Goal: Find contact information: Find contact information

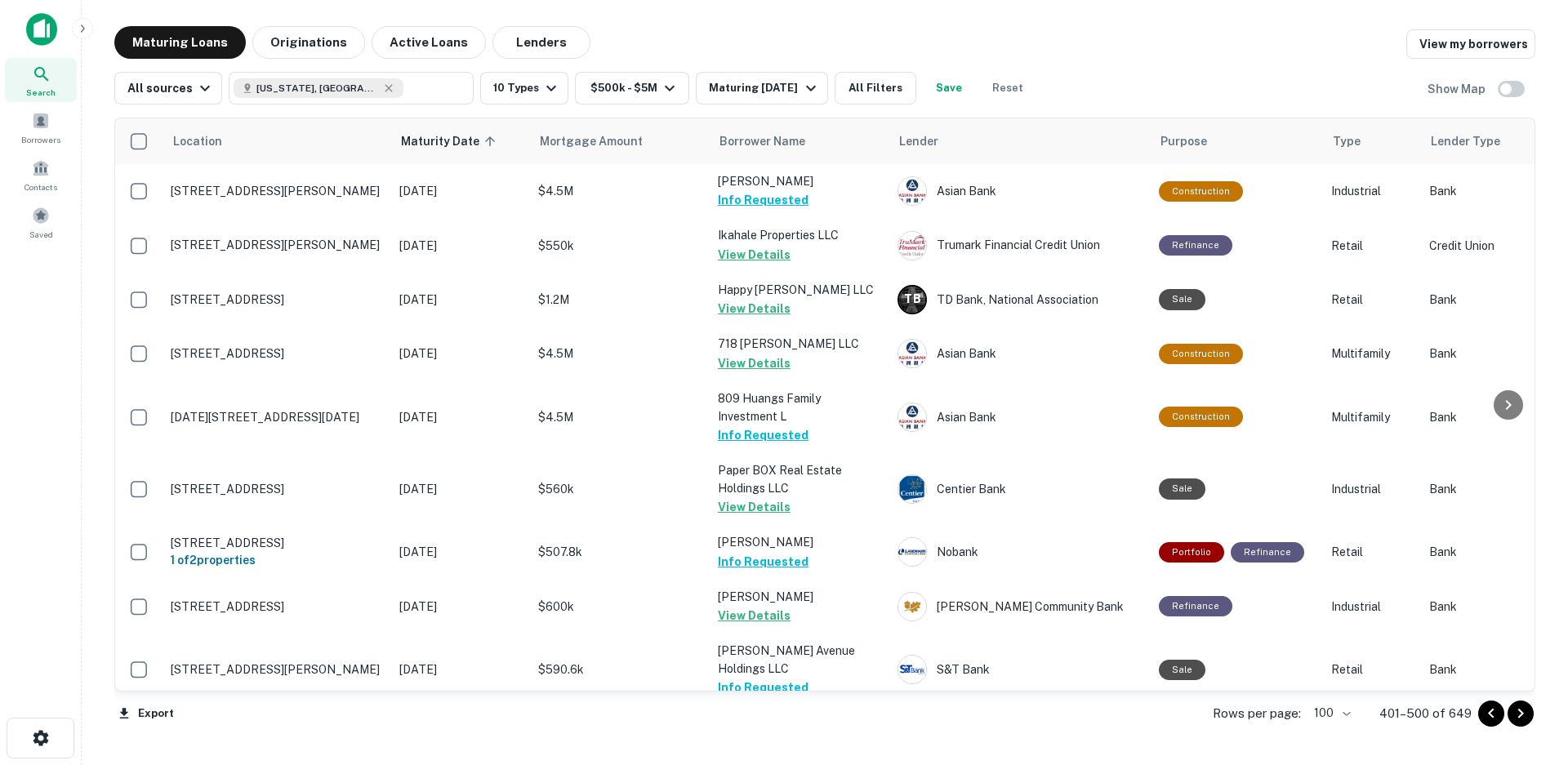
scroll to position [5139, 0]
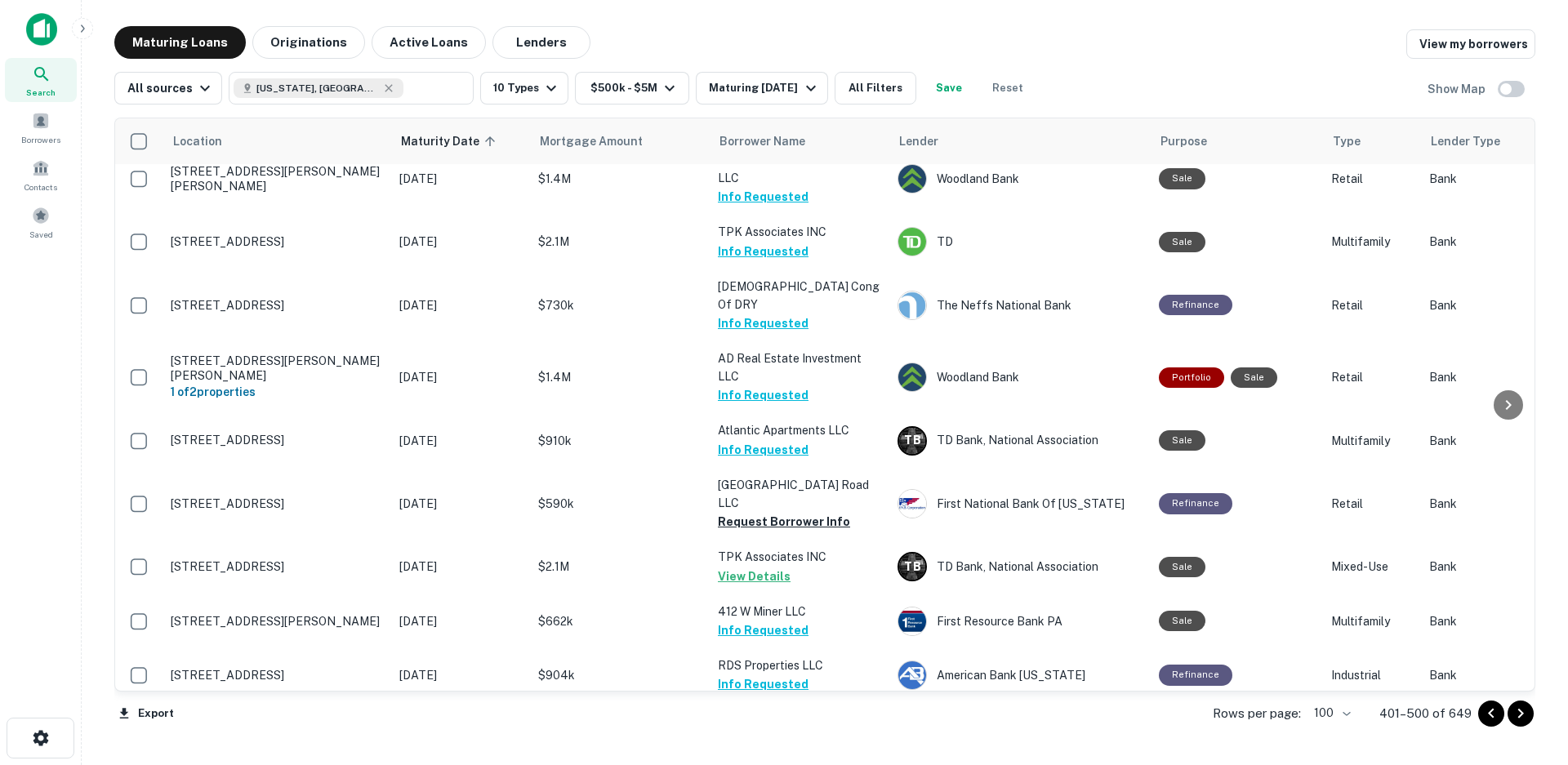
click at [791, 729] on button "Request Borrower Info" at bounding box center [784, 739] width 132 height 19
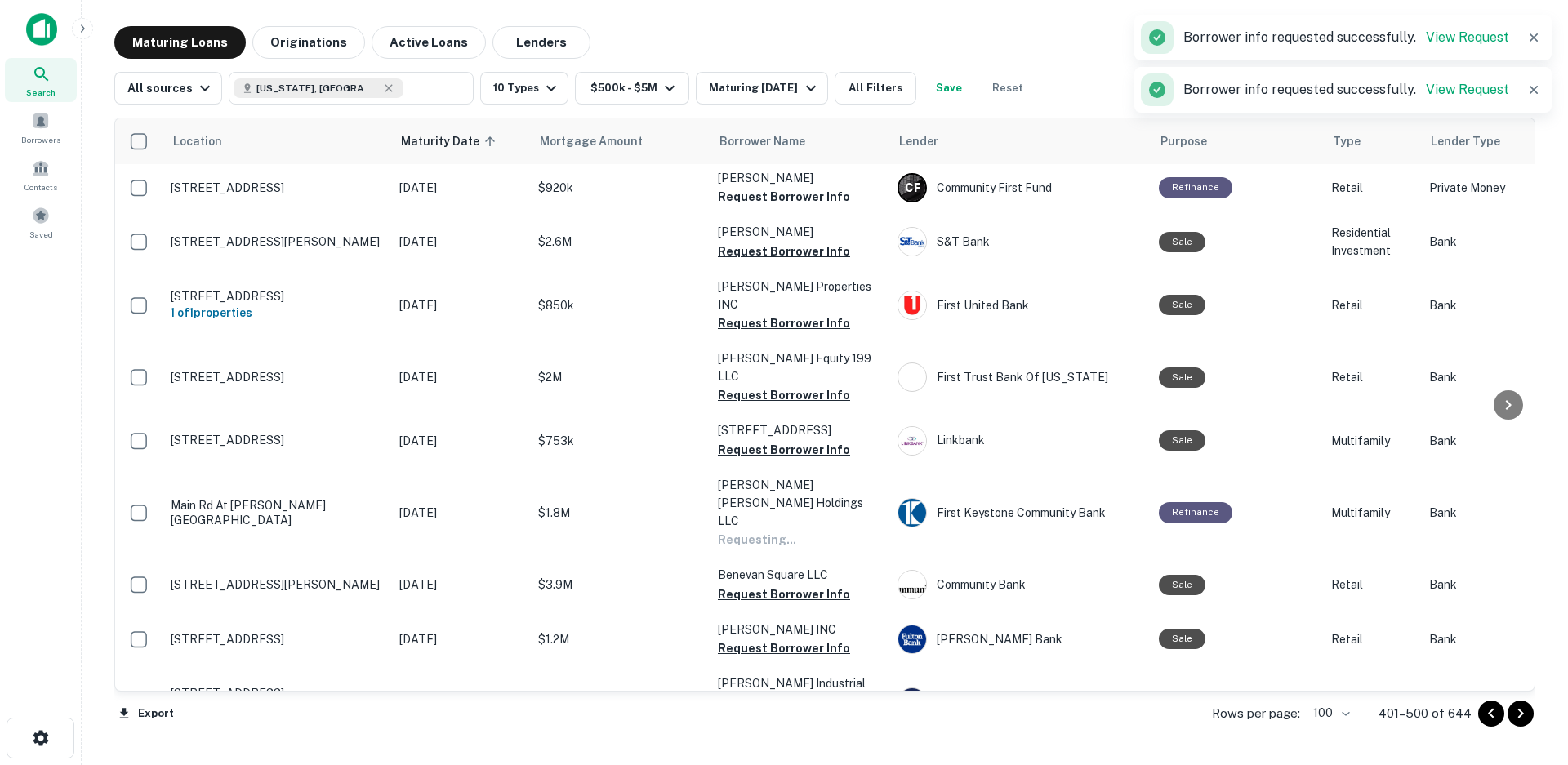
scroll to position [5116, 0]
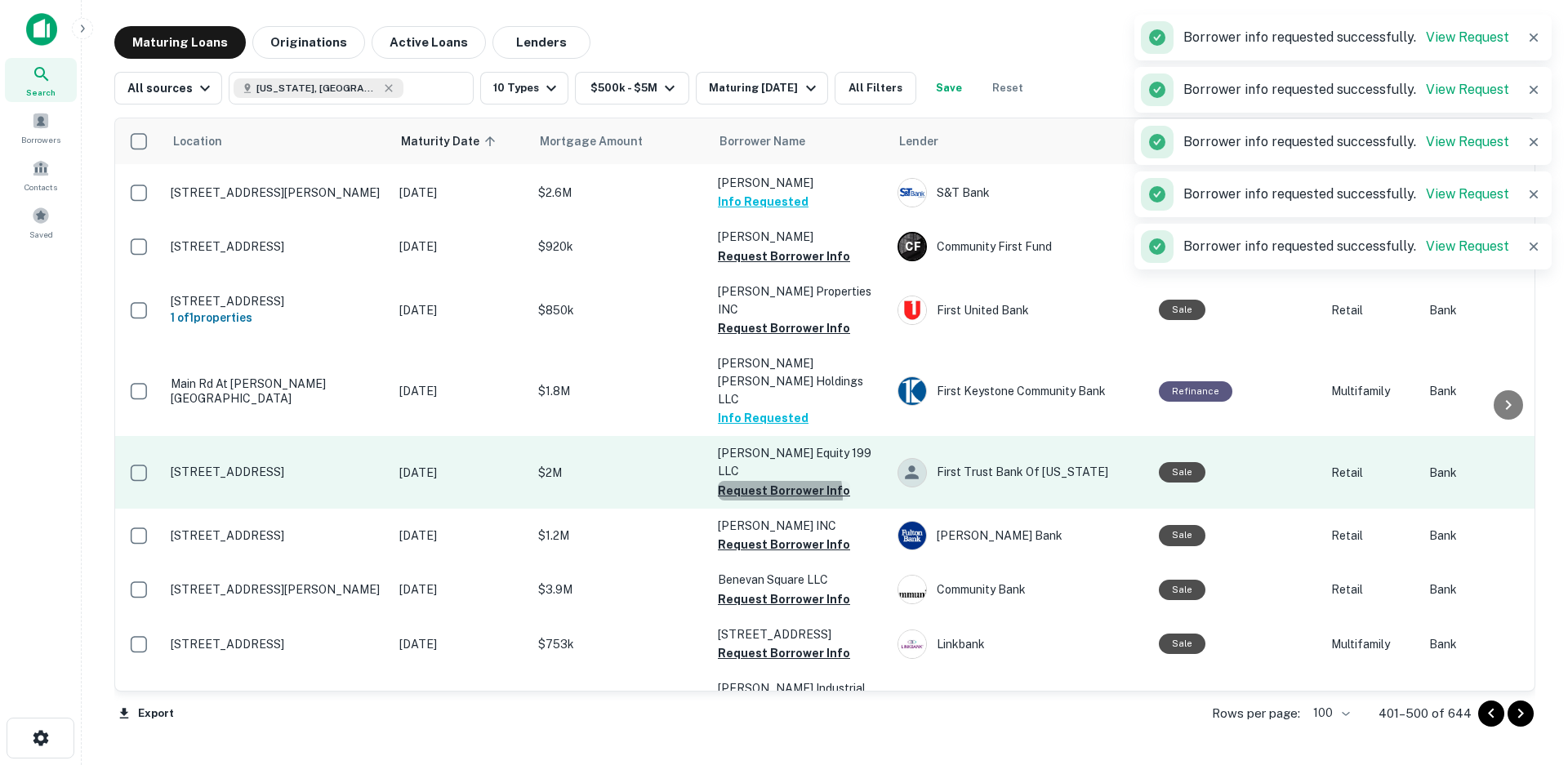
click at [757, 481] on button "Request Borrower Info" at bounding box center [784, 490] width 132 height 19
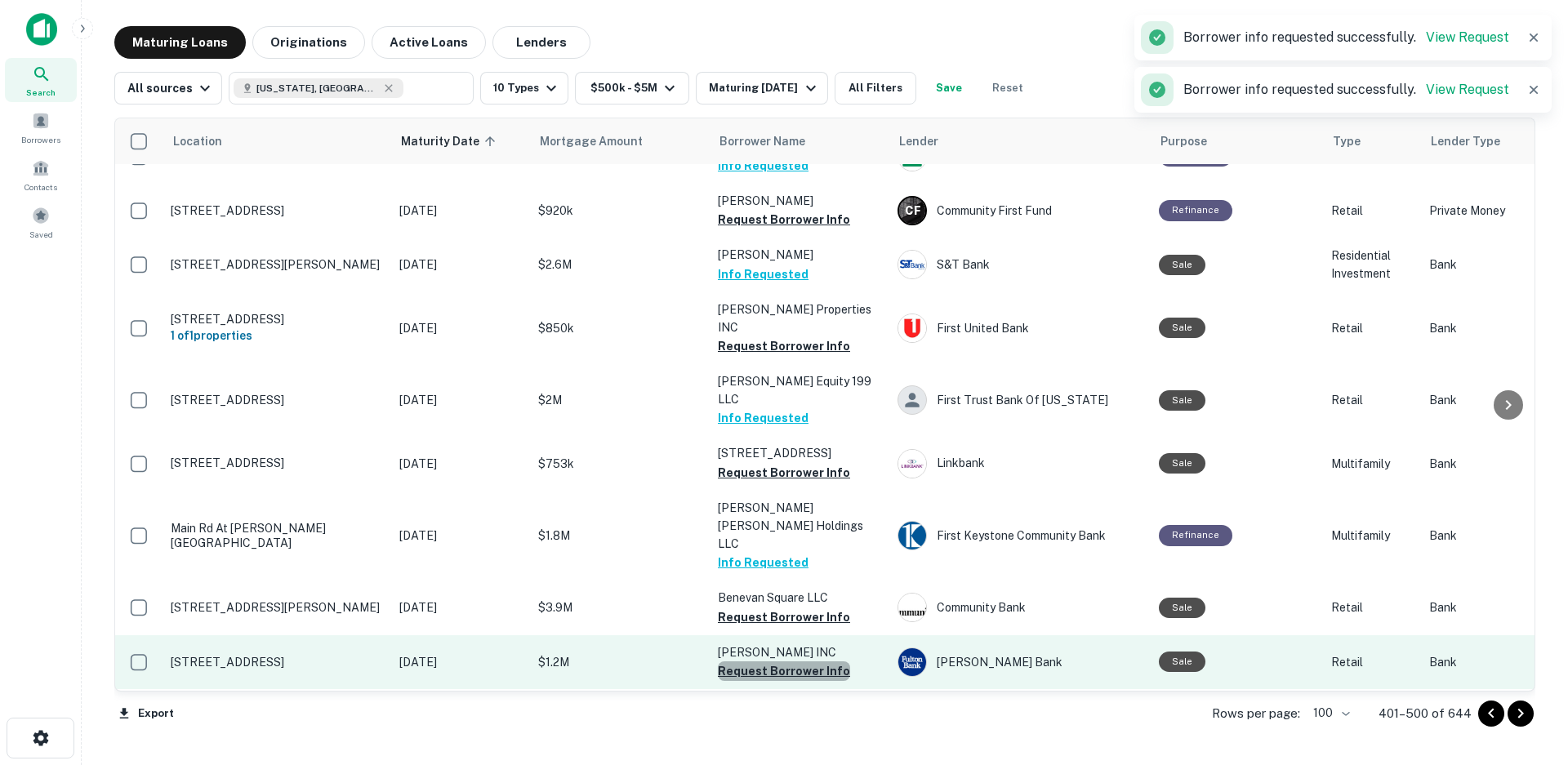
click at [794, 661] on button "Request Borrower Info" at bounding box center [784, 671] width 132 height 19
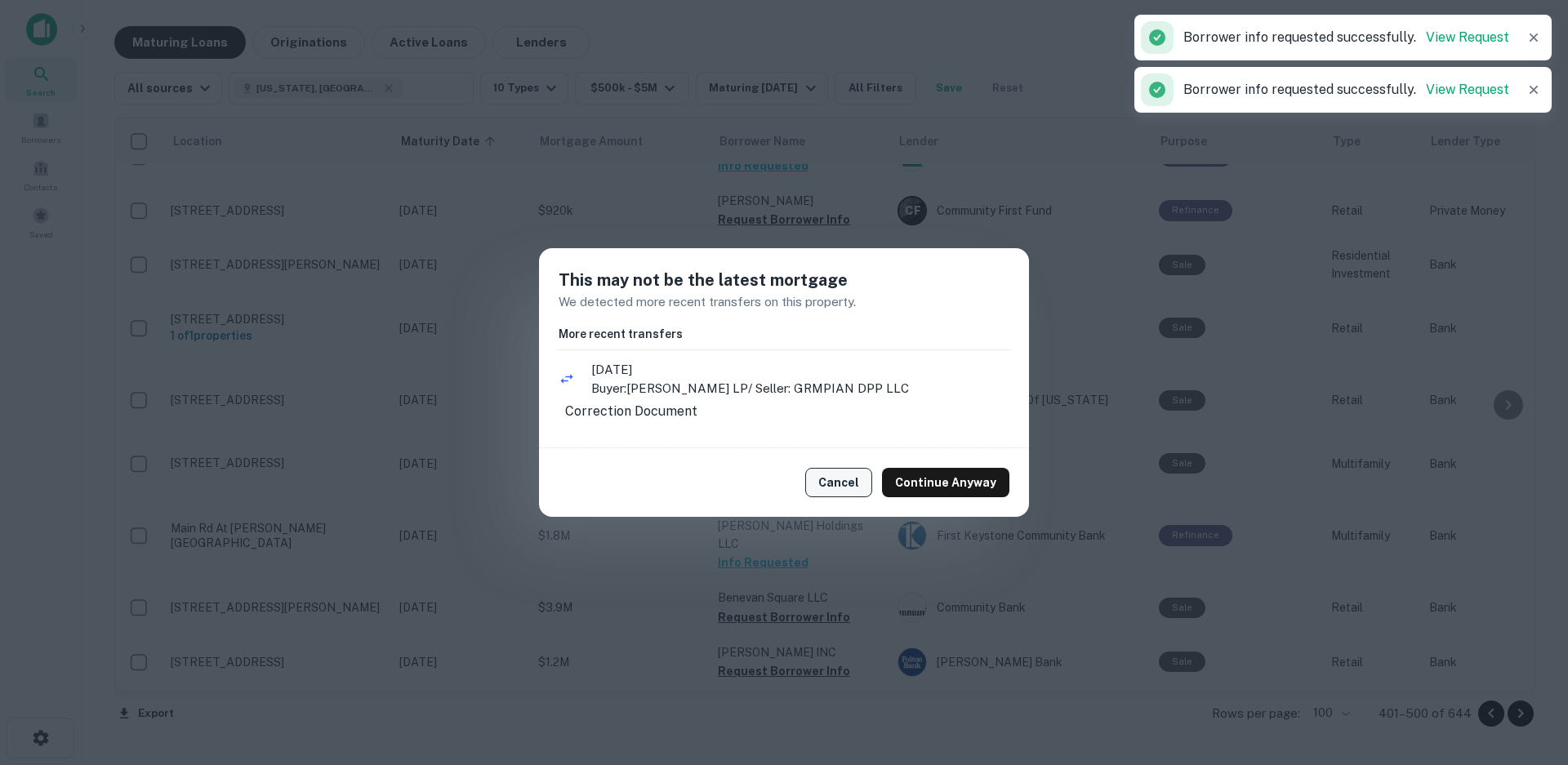
click at [840, 482] on button "Cancel" at bounding box center [839, 483] width 67 height 30
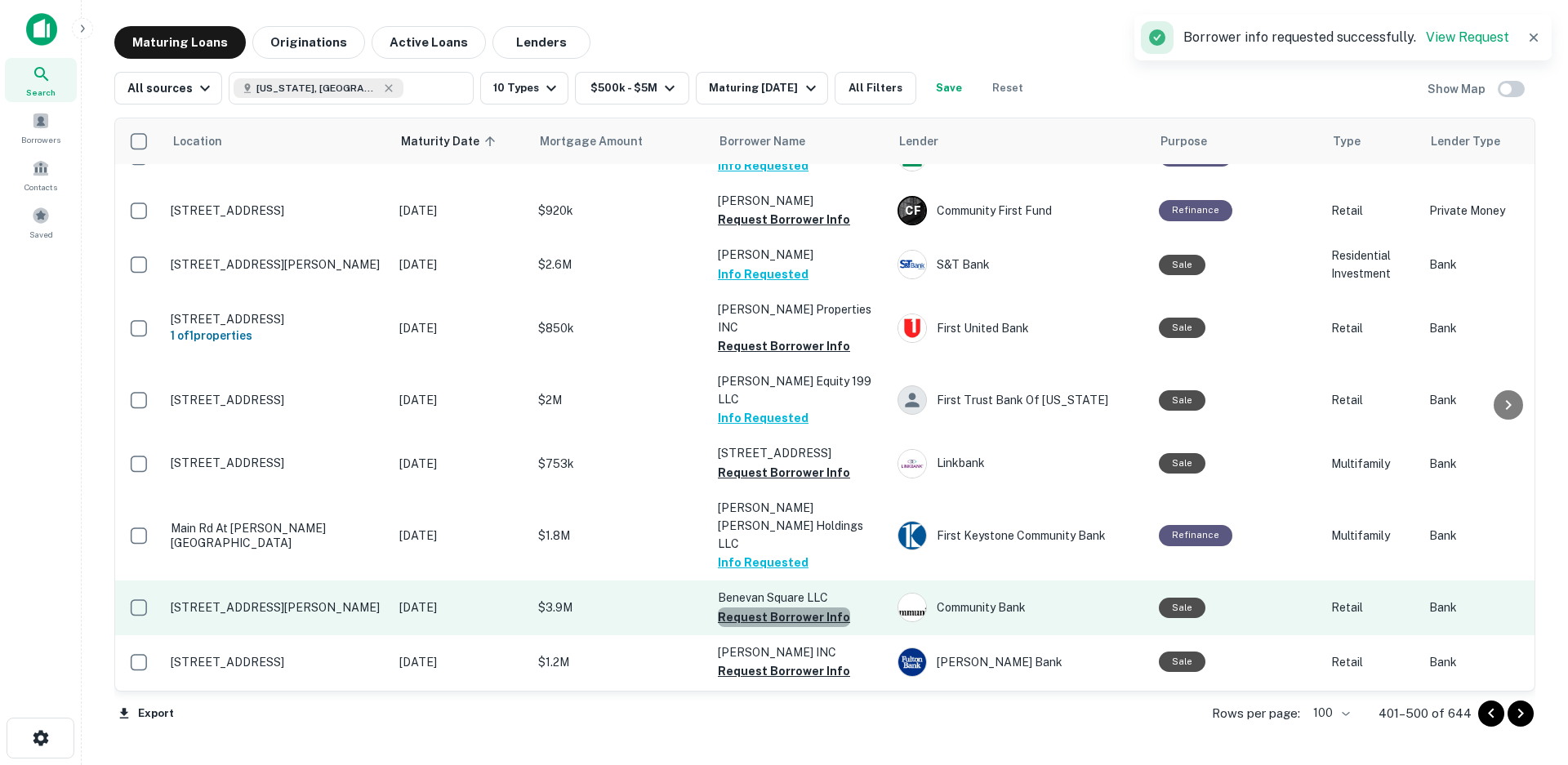
click at [795, 608] on button "Request Borrower Info" at bounding box center [784, 617] width 132 height 19
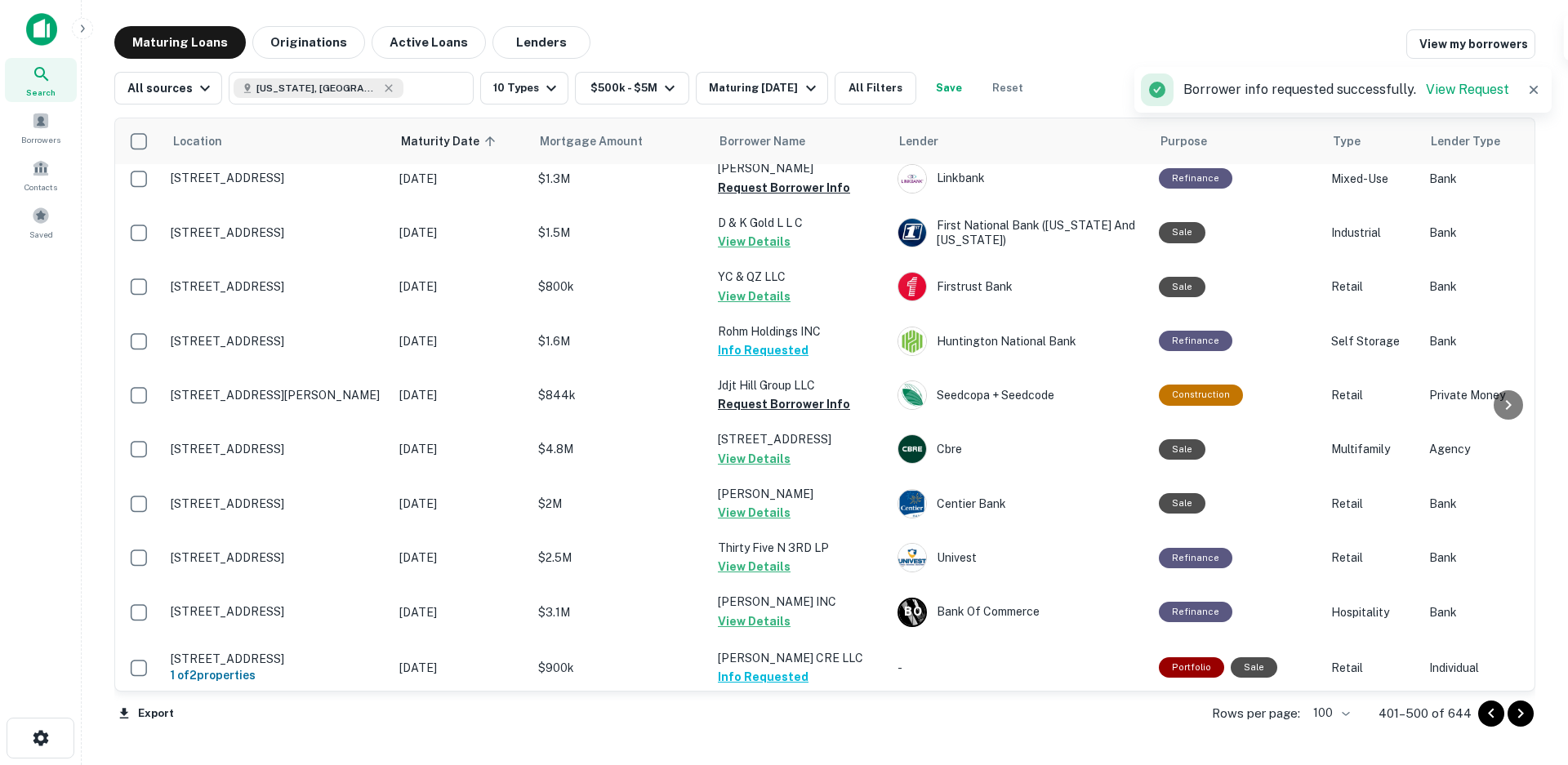
scroll to position [0, 0]
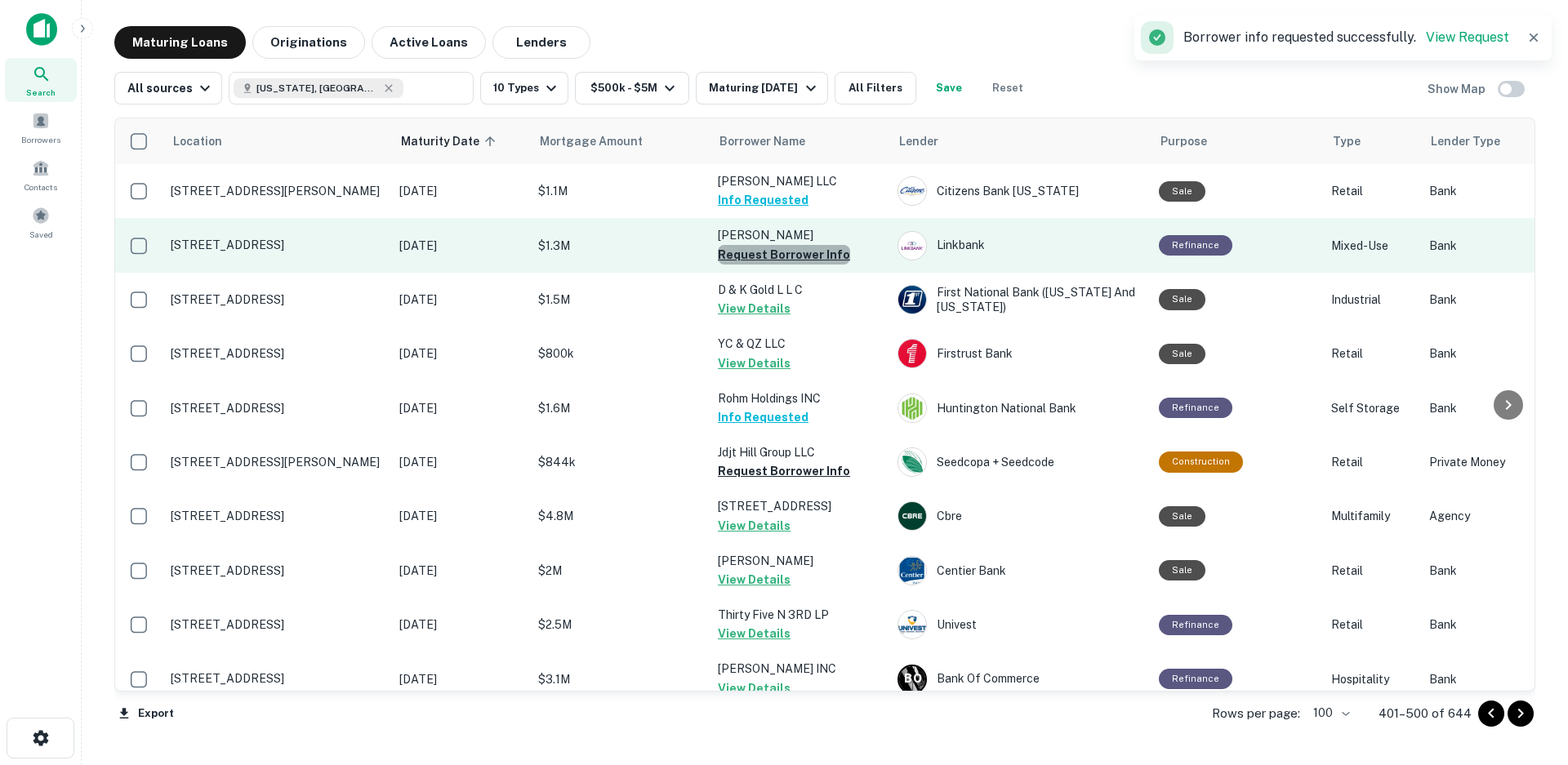
click at [820, 252] on button "Request Borrower Info" at bounding box center [784, 254] width 132 height 19
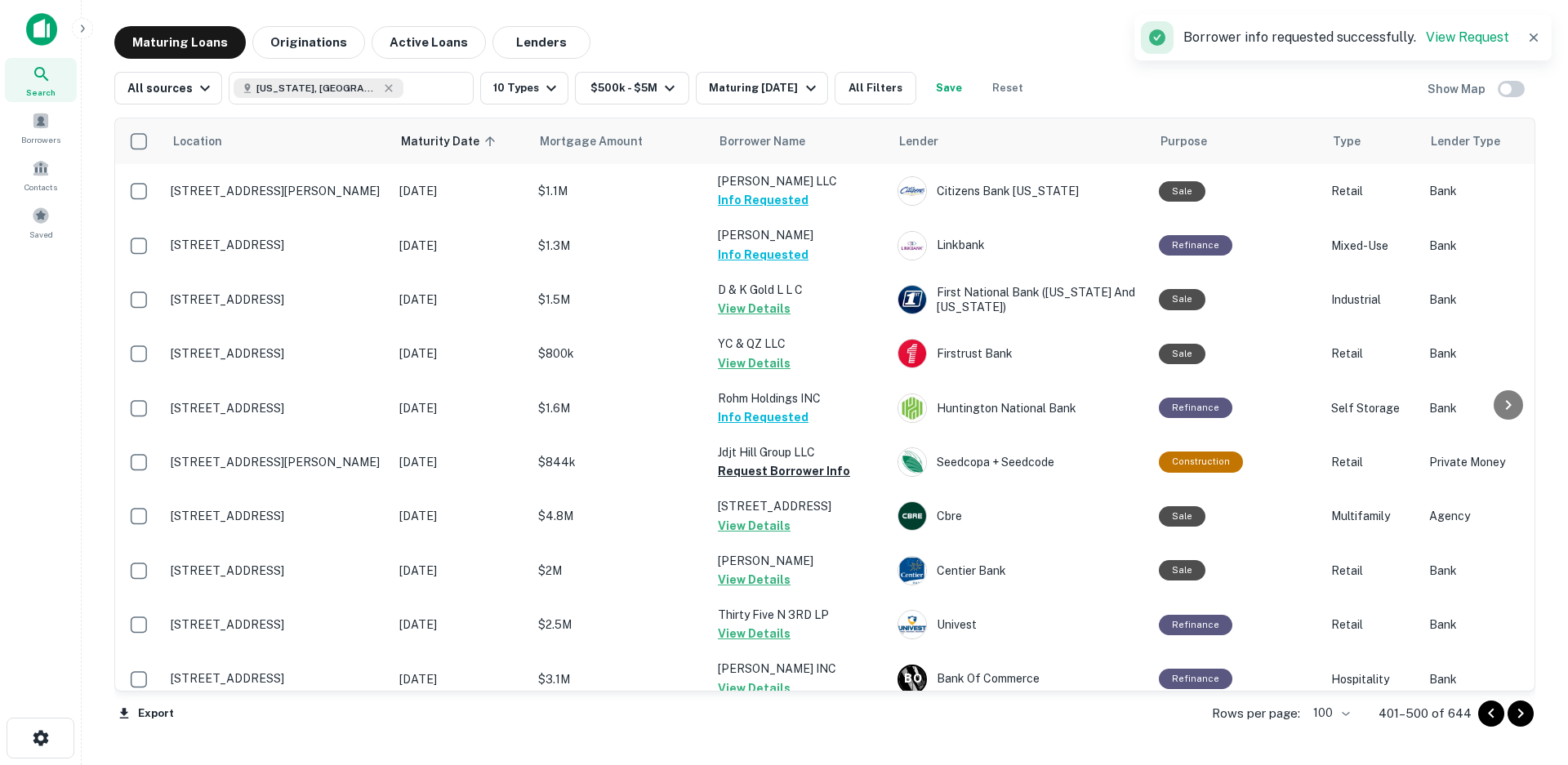
click at [1520, 714] on icon "Go to next page" at bounding box center [1520, 713] width 19 height 19
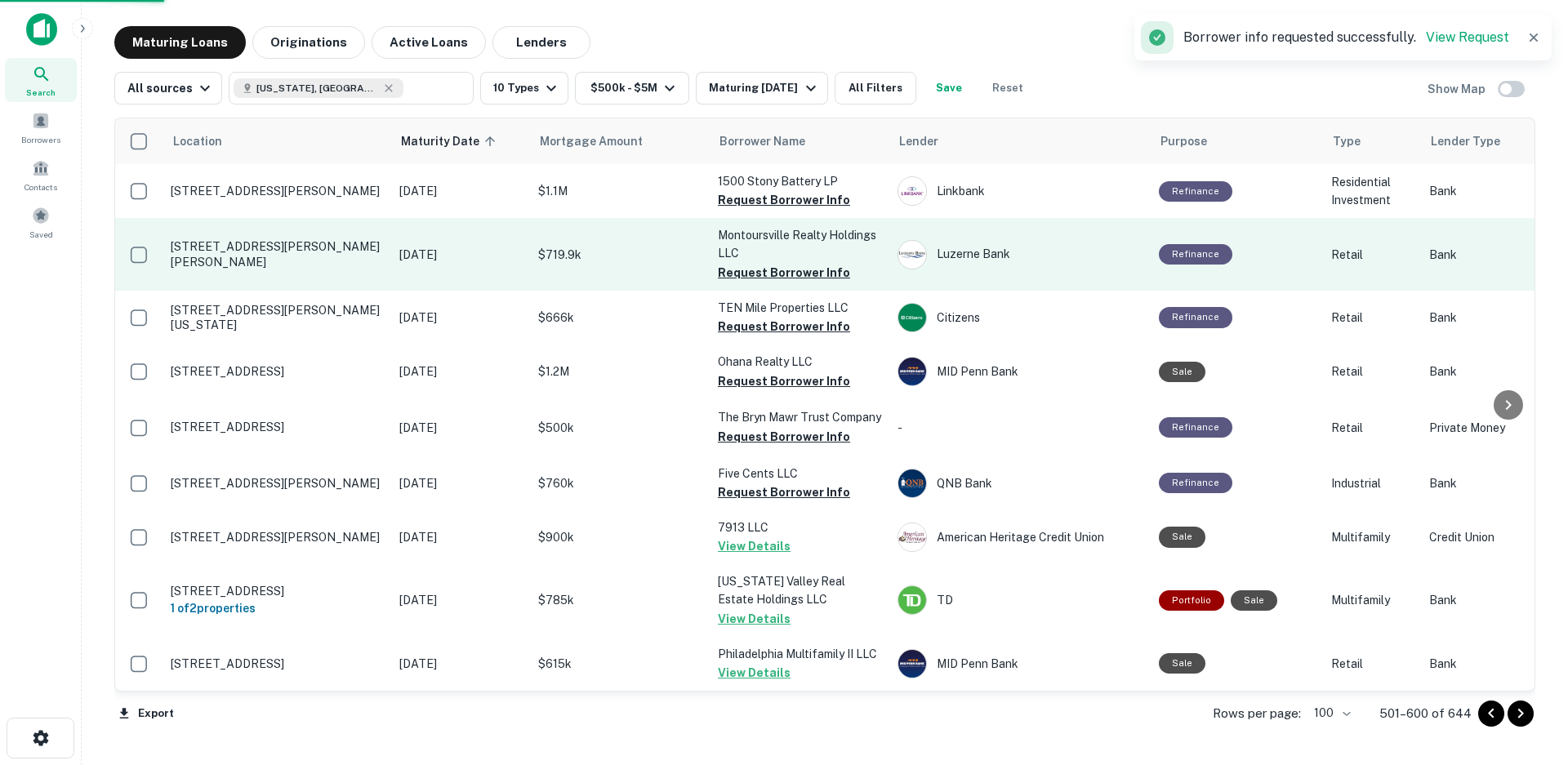
click at [756, 199] on button "Request Borrower Info" at bounding box center [784, 200] width 132 height 19
click at [769, 274] on button "Request Borrower Info" at bounding box center [784, 273] width 132 height 19
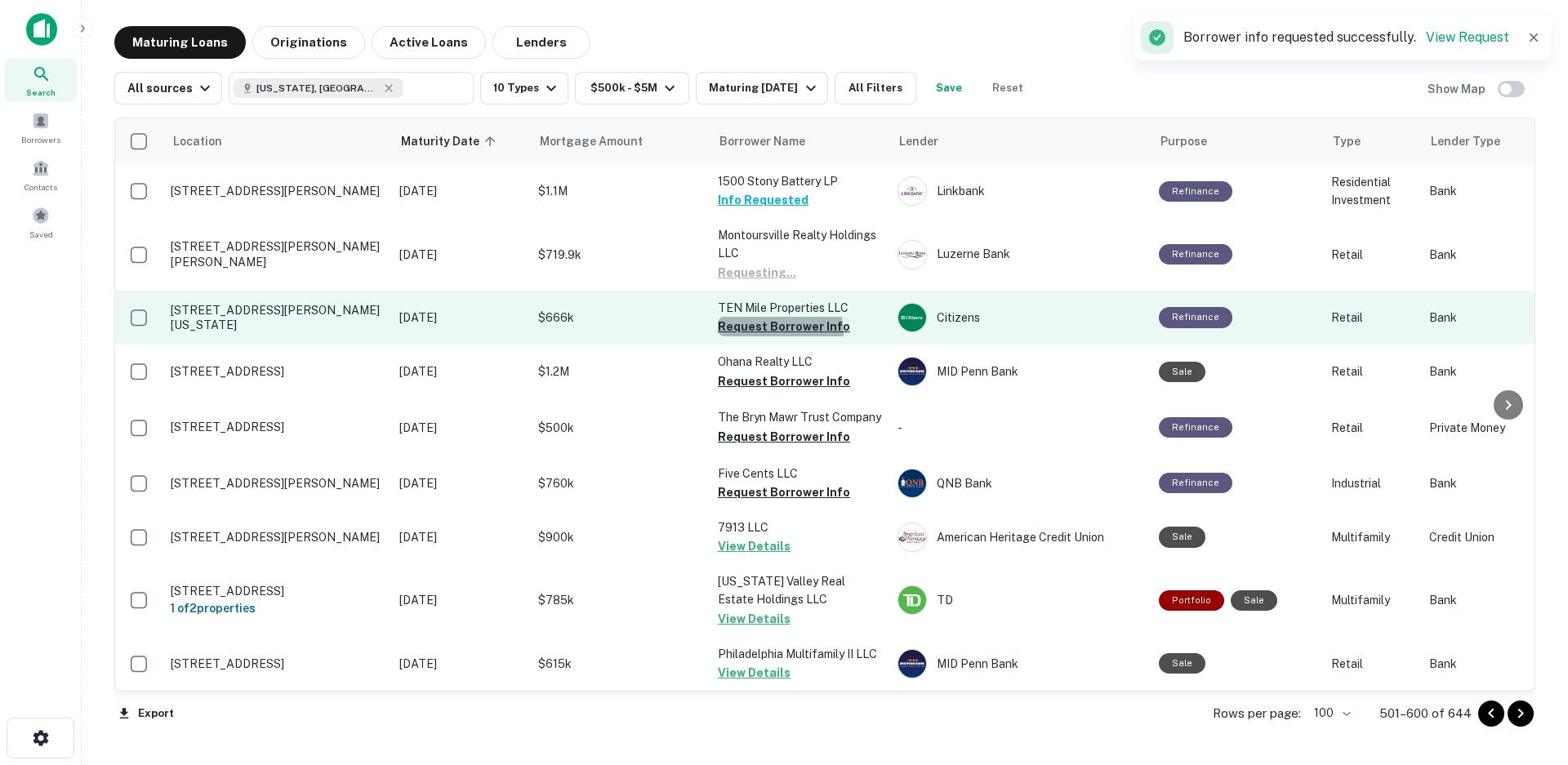
click at [773, 333] on button "Request Borrower Info" at bounding box center [784, 326] width 132 height 19
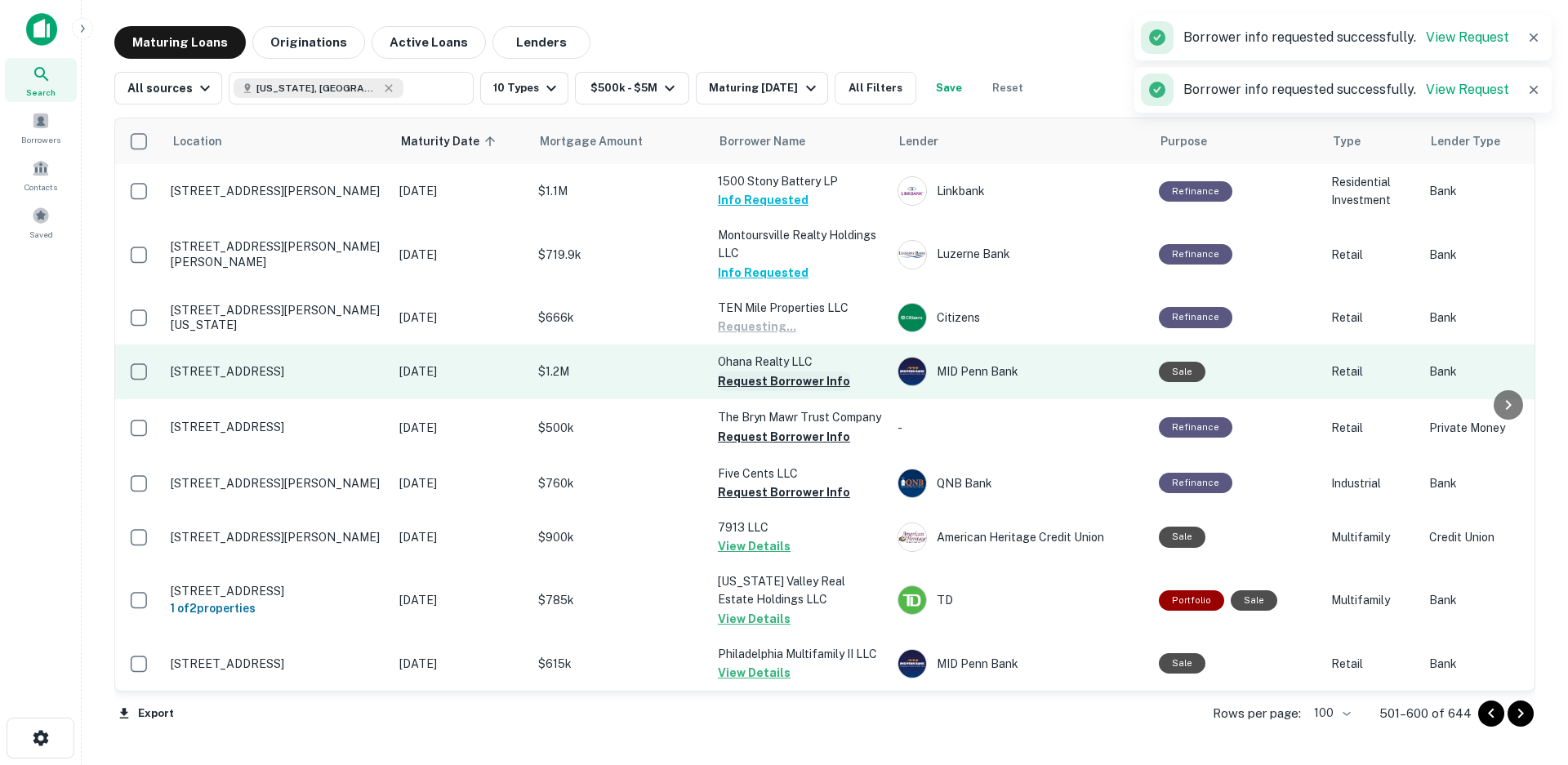
click at [784, 371] on p "Ohana Realty LLC" at bounding box center [799, 361] width 164 height 18
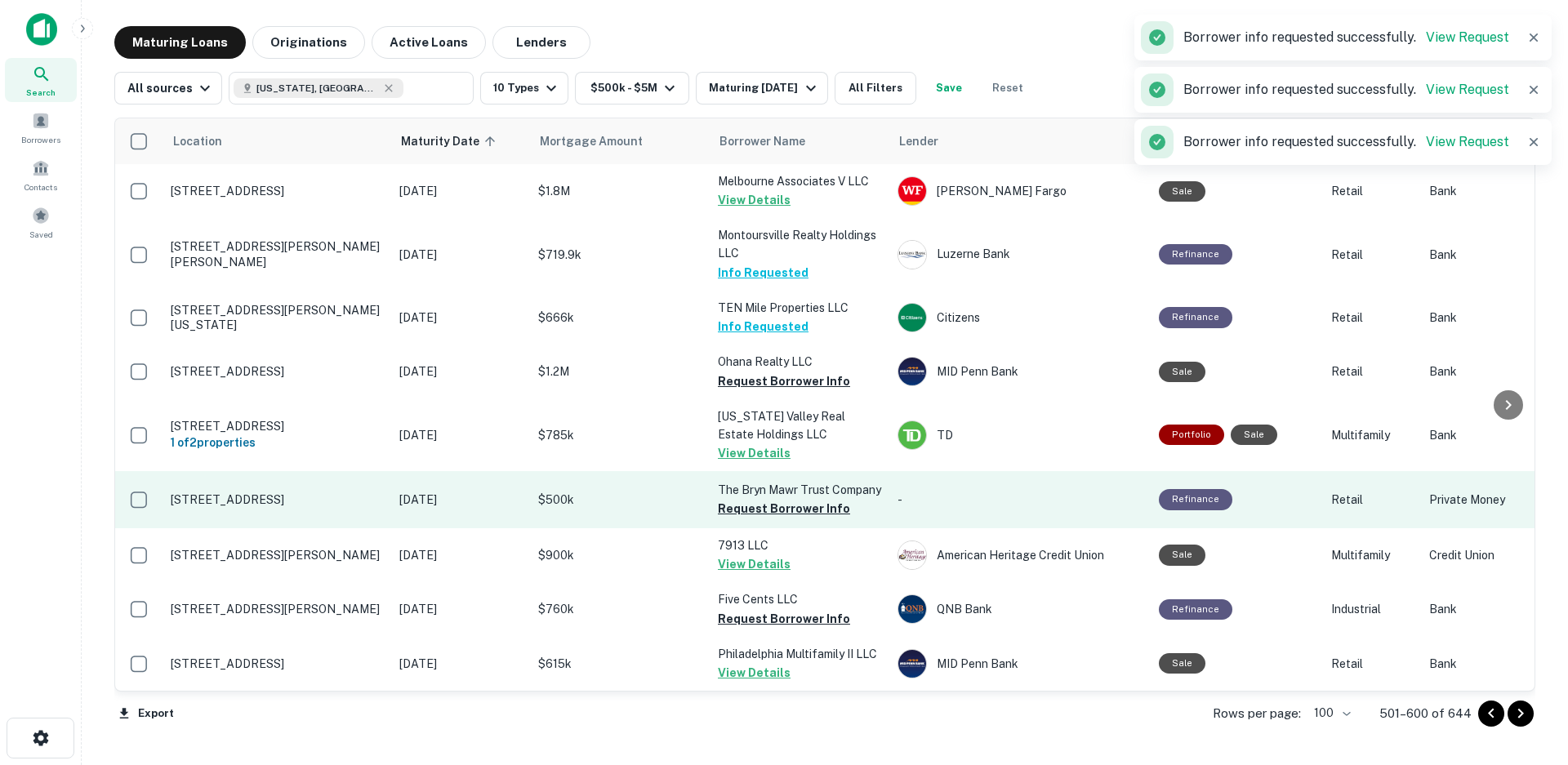
click at [780, 524] on td "The Bryn Mawr Trust Company Request Borrower Info" at bounding box center [798, 499] width 179 height 57
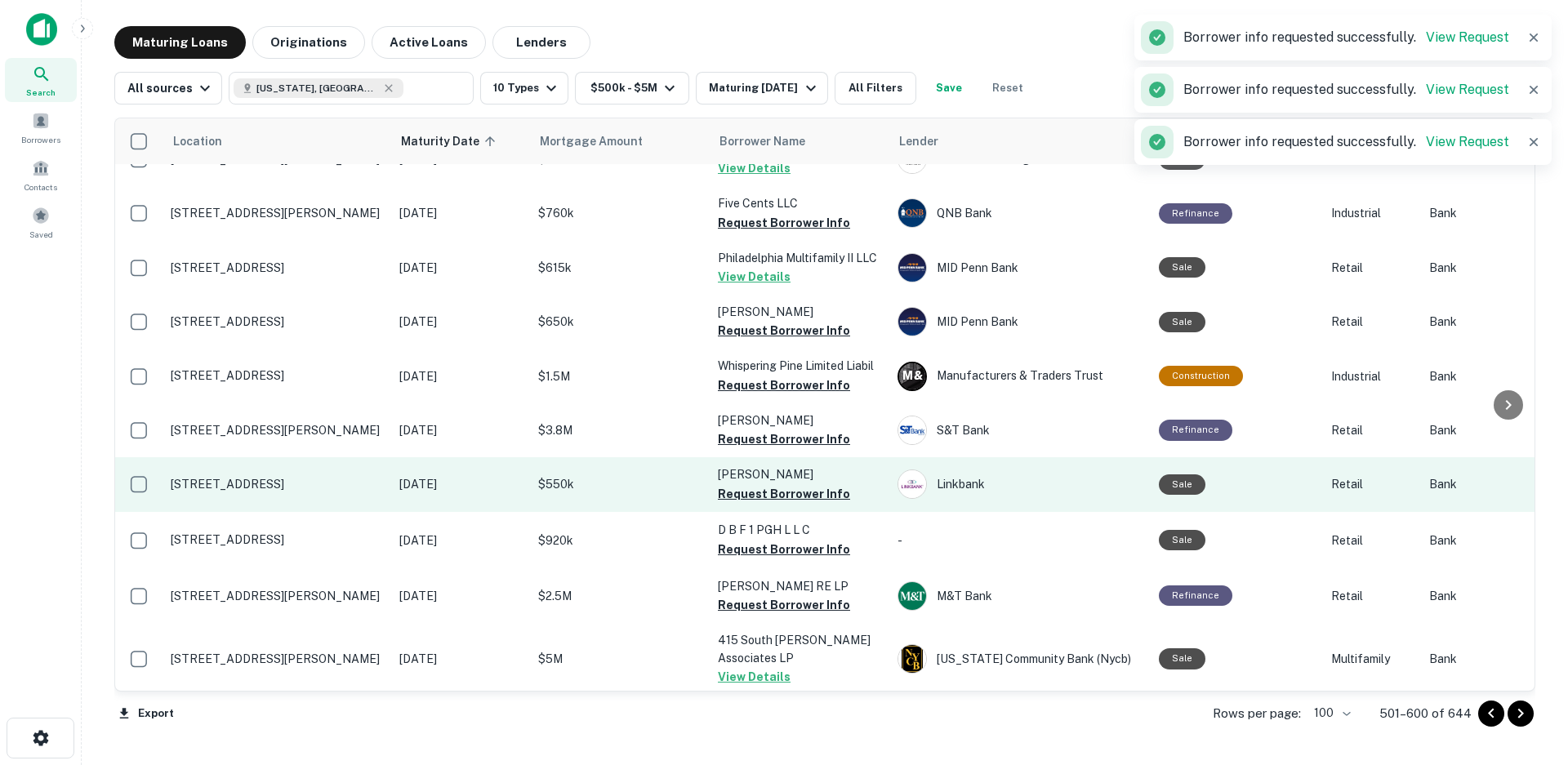
scroll to position [408, 0]
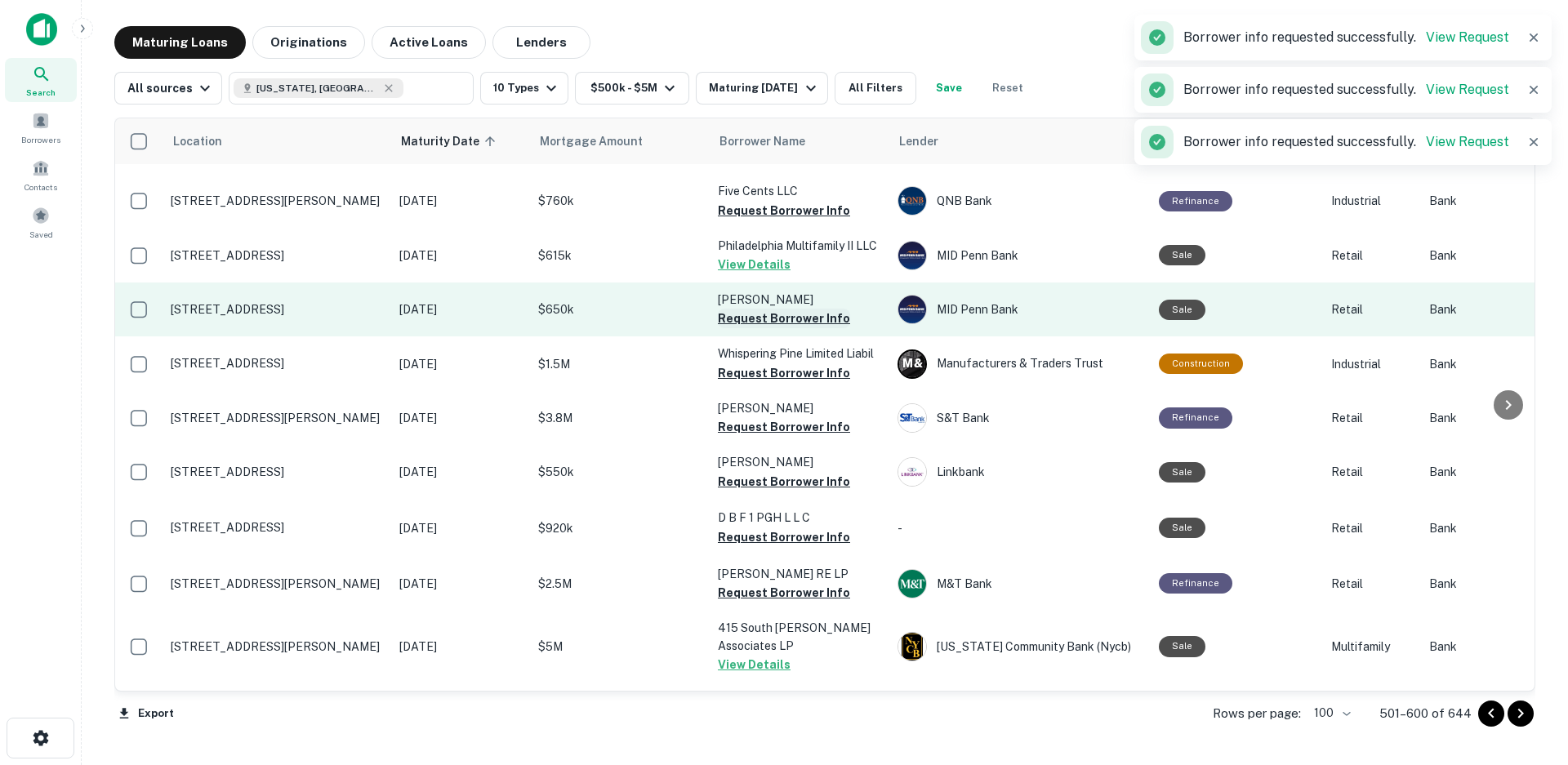
click at [799, 321] on button "Request Borrower Info" at bounding box center [784, 318] width 132 height 19
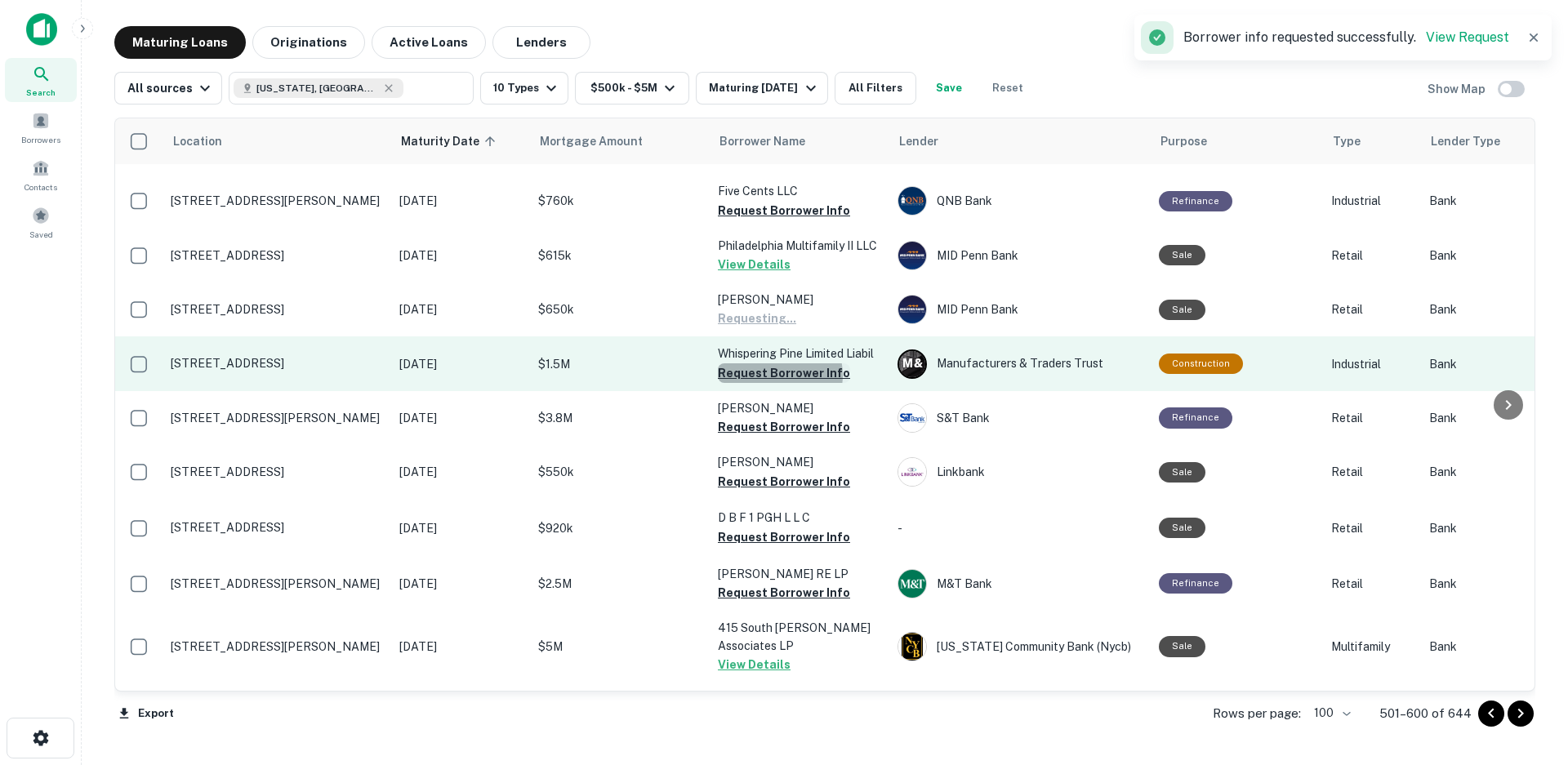
click at [775, 375] on button "Request Borrower Info" at bounding box center [784, 372] width 132 height 19
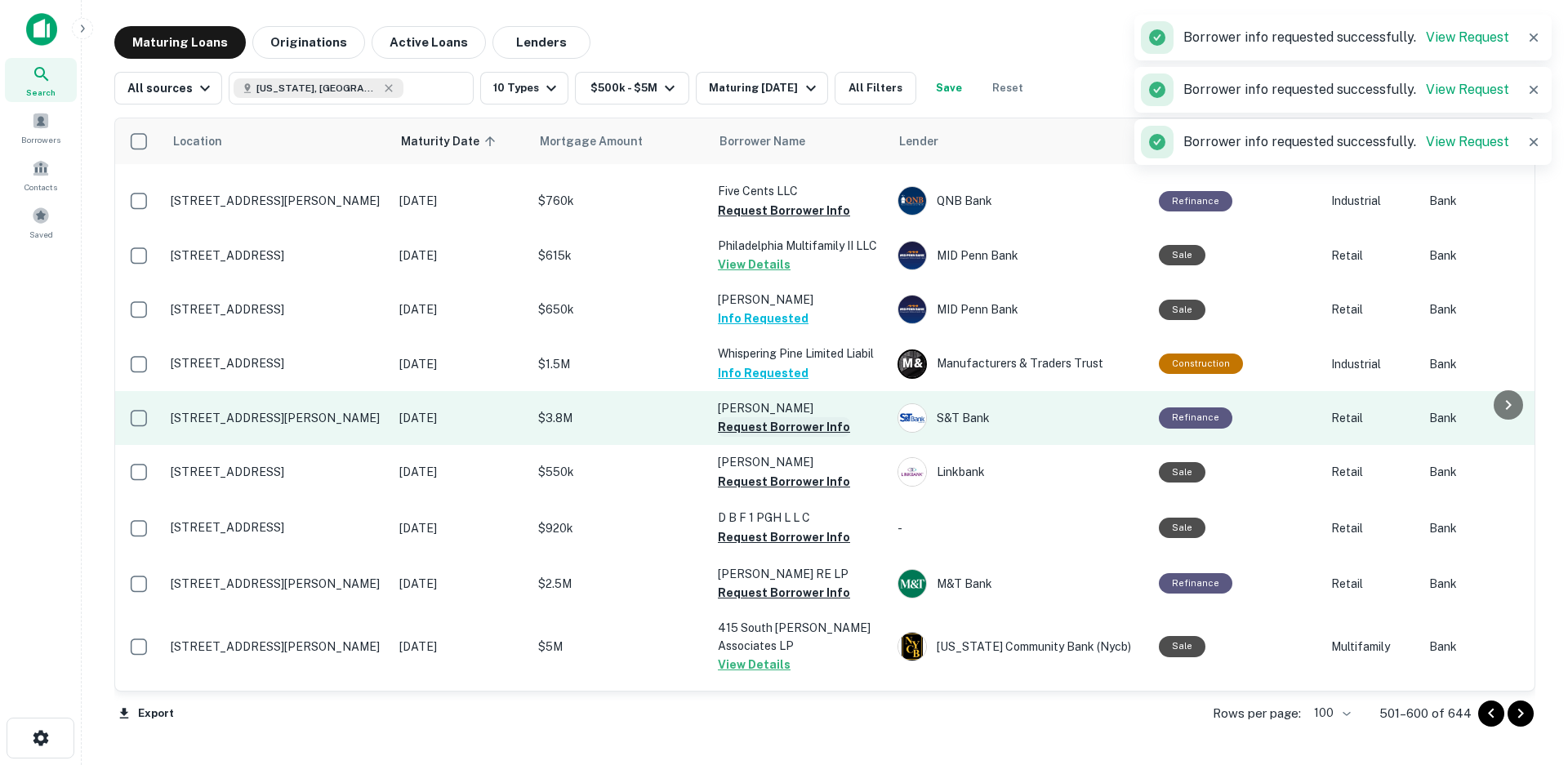
click at [772, 426] on button "Request Borrower Info" at bounding box center [784, 427] width 132 height 19
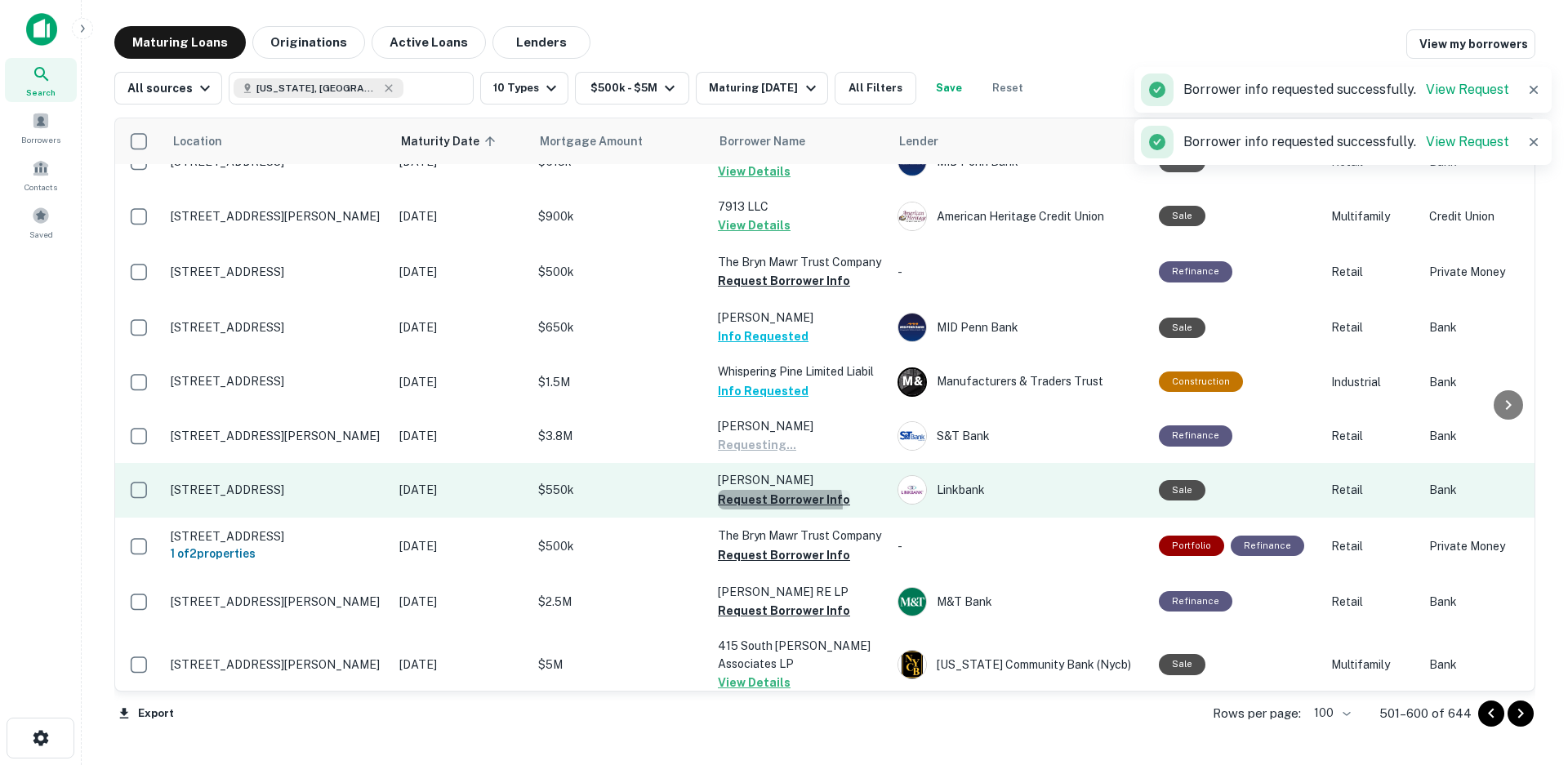
click at [769, 490] on button "Request Borrower Info" at bounding box center [784, 499] width 132 height 19
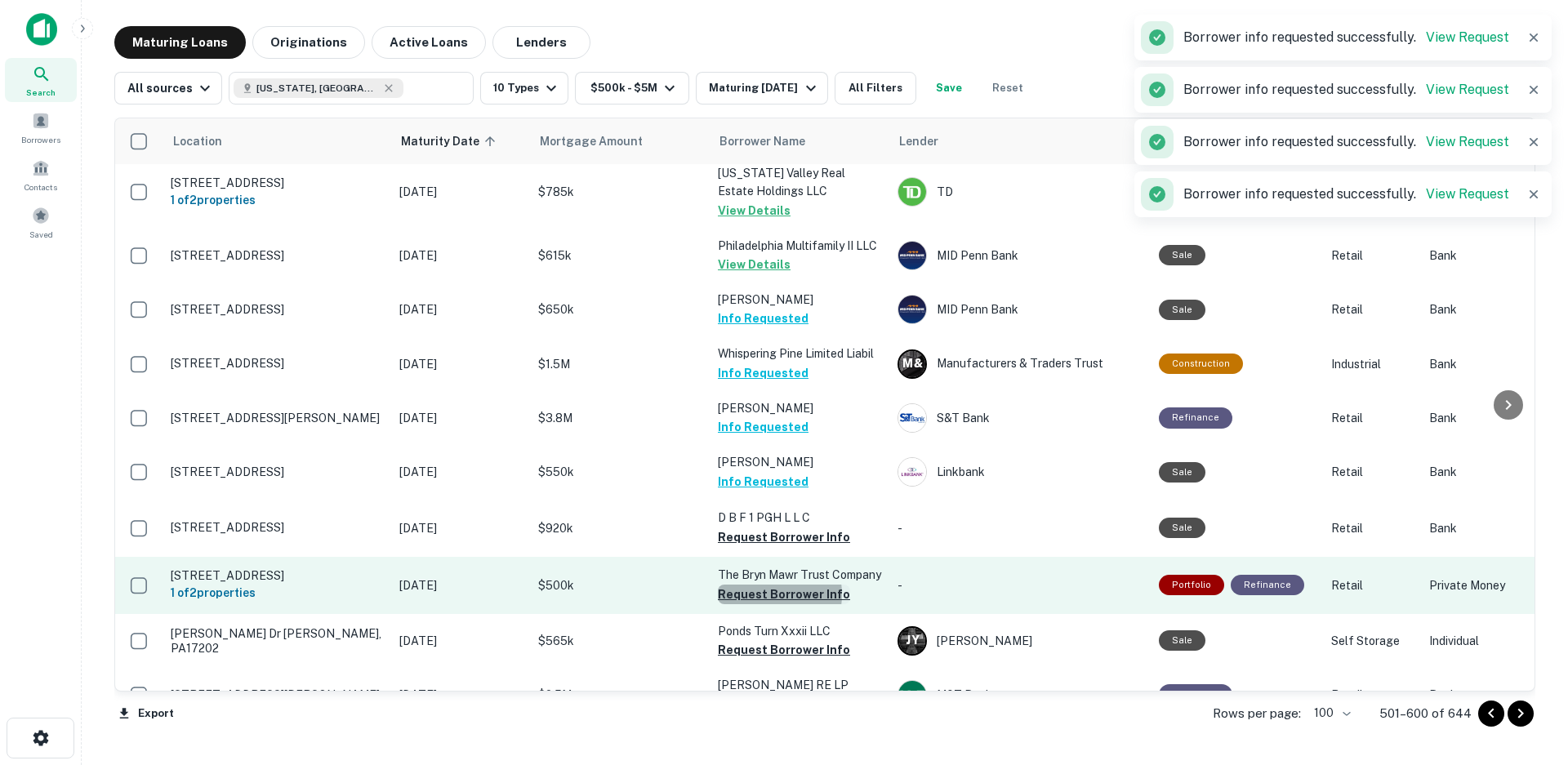
click at [762, 595] on button "Request Borrower Info" at bounding box center [784, 594] width 132 height 19
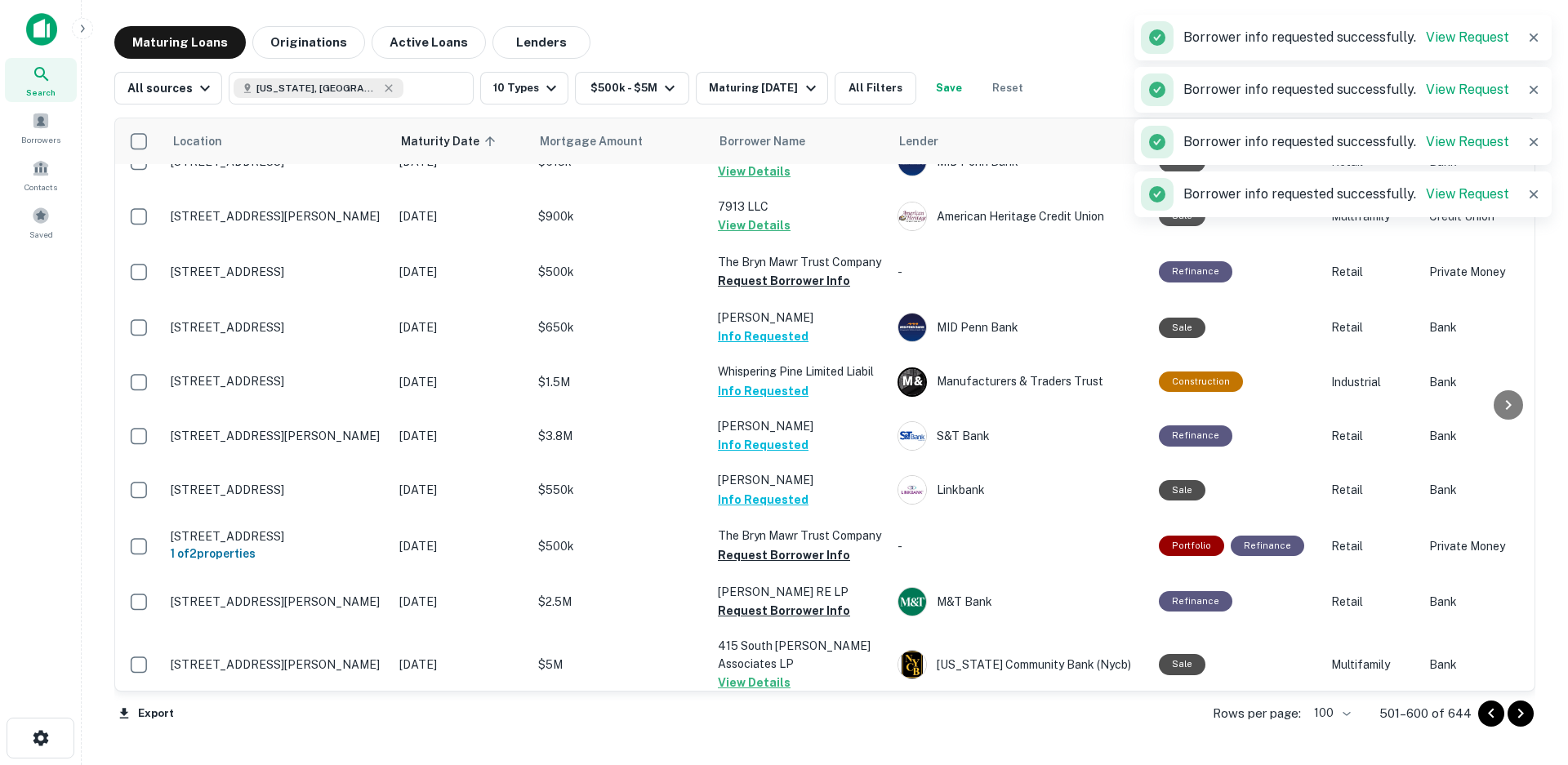
click at [763, 546] on button "Request Borrower Info" at bounding box center [784, 555] width 132 height 19
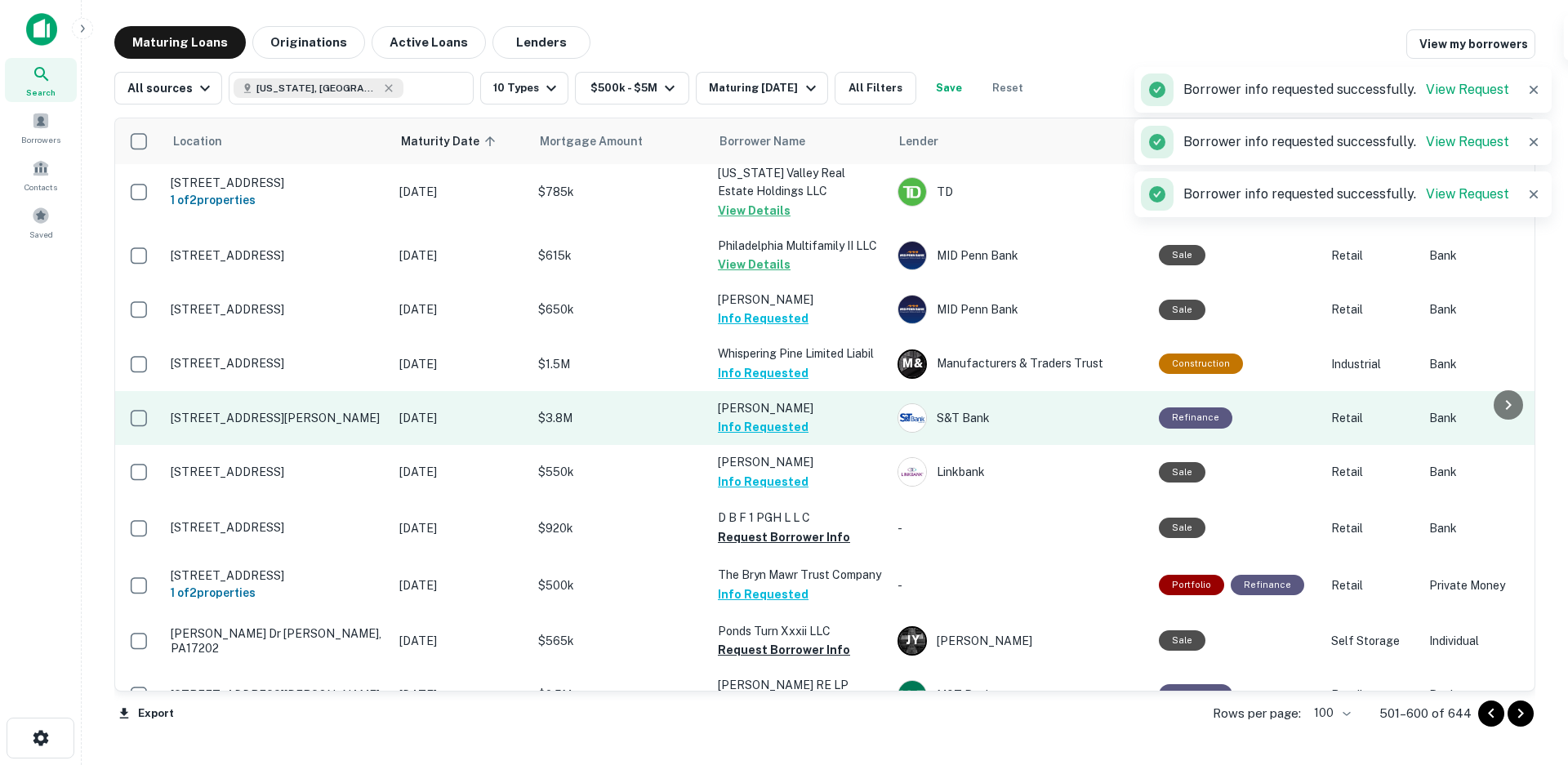
scroll to position [734, 0]
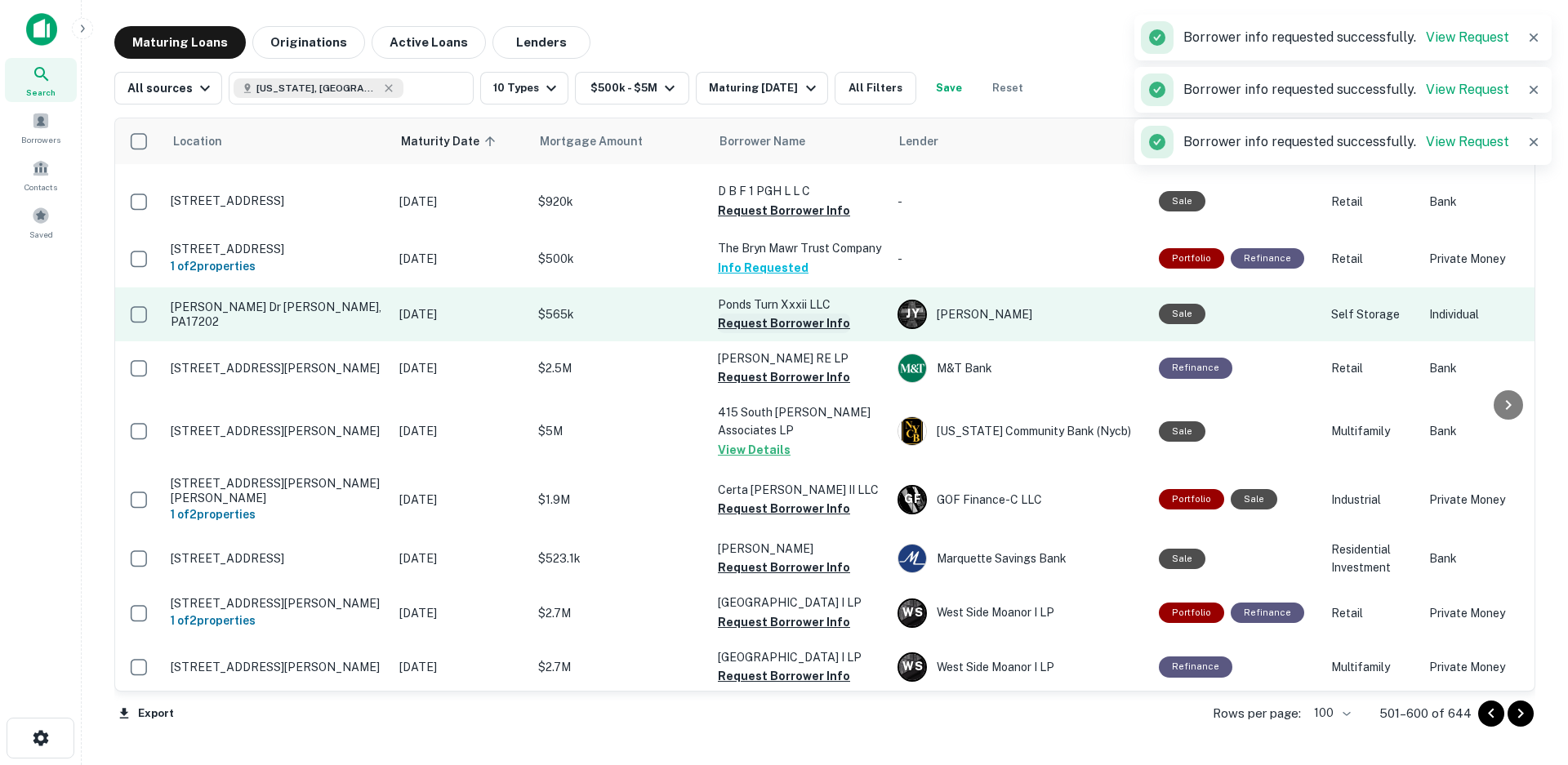
click at [790, 323] on button "Request Borrower Info" at bounding box center [784, 323] width 132 height 19
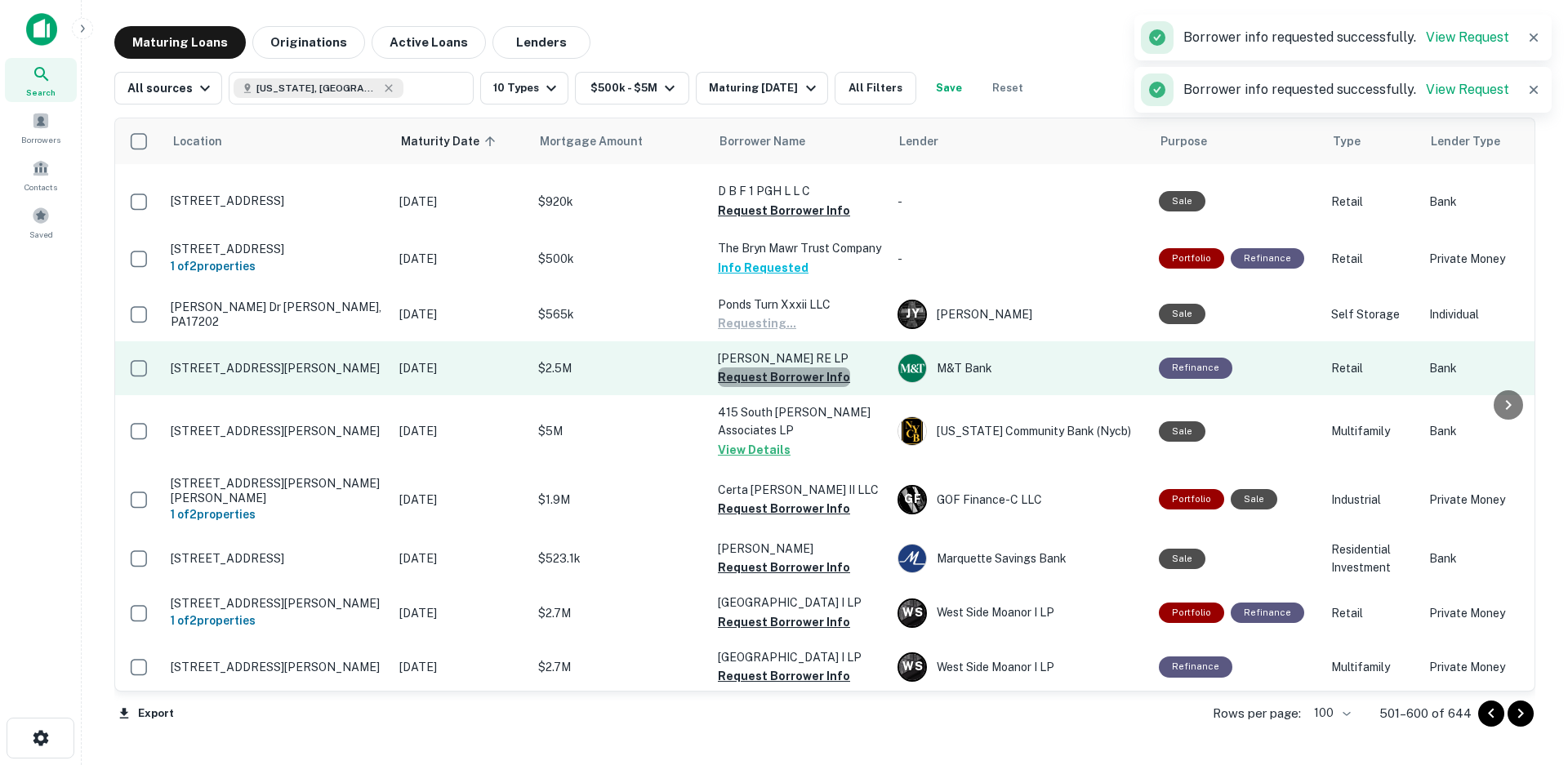
click at [786, 377] on button "Request Borrower Info" at bounding box center [784, 377] width 132 height 19
